Goal: Communication & Community: Connect with others

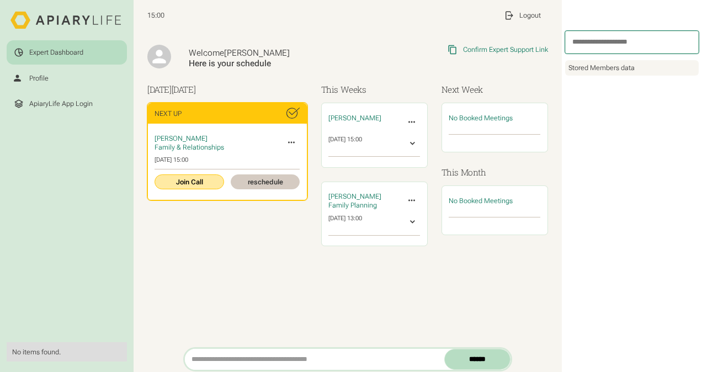
click at [190, 179] on link "Join Call" at bounding box center [188, 181] width 69 height 15
